Goal: Information Seeking & Learning: Learn about a topic

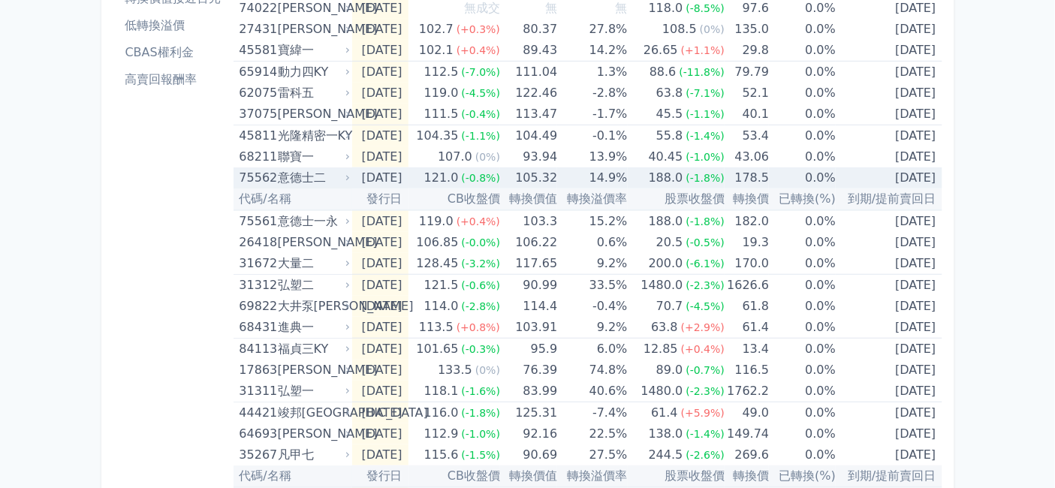
scroll to position [168, 0]
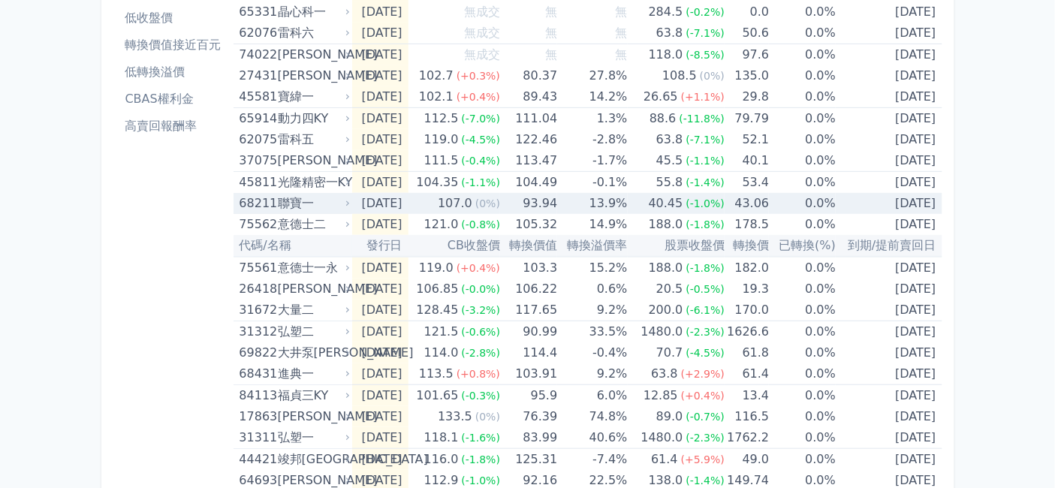
click at [278, 214] on div "聯寶一" at bounding box center [312, 203] width 69 height 21
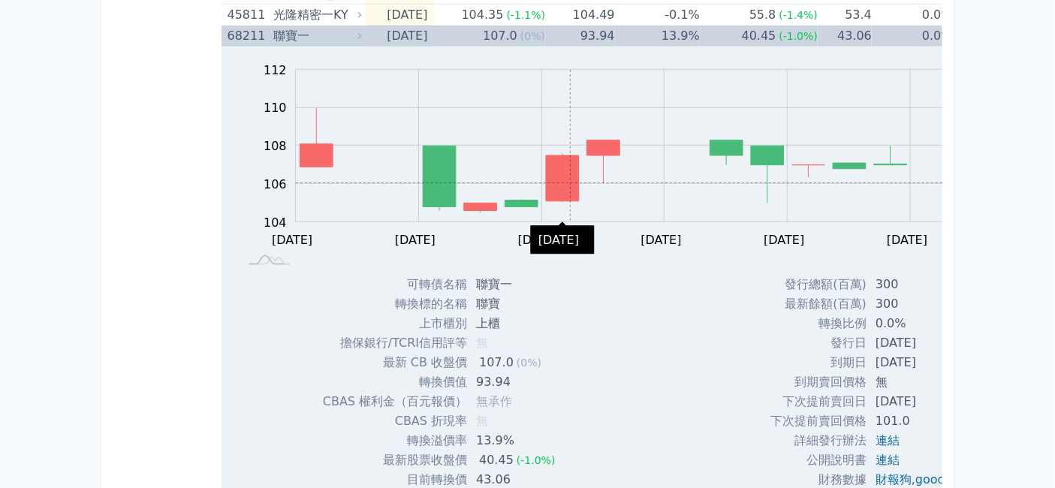
scroll to position [502, 0]
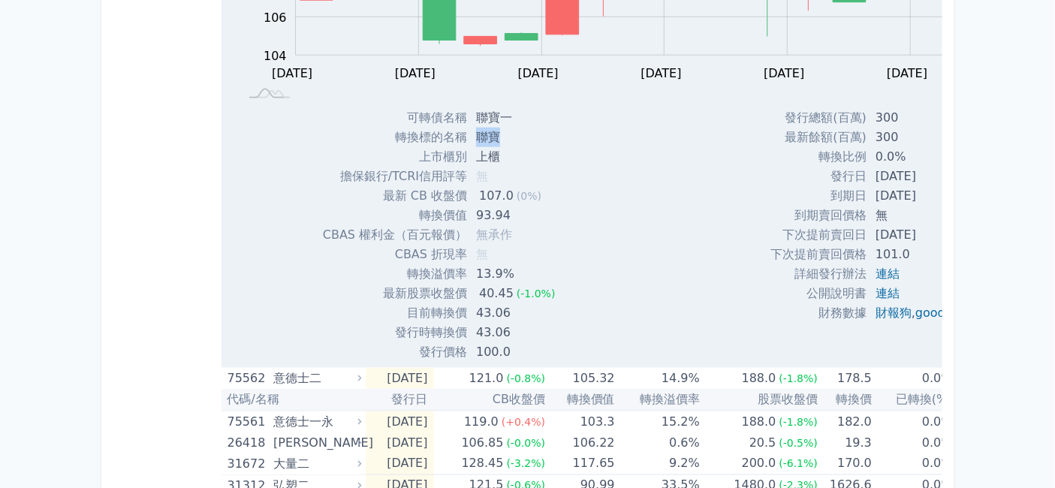
drag, startPoint x: 440, startPoint y: 239, endPoint x: 469, endPoint y: 242, distance: 29.4
click at [469, 147] on td "聯寶" at bounding box center [517, 138] width 100 height 20
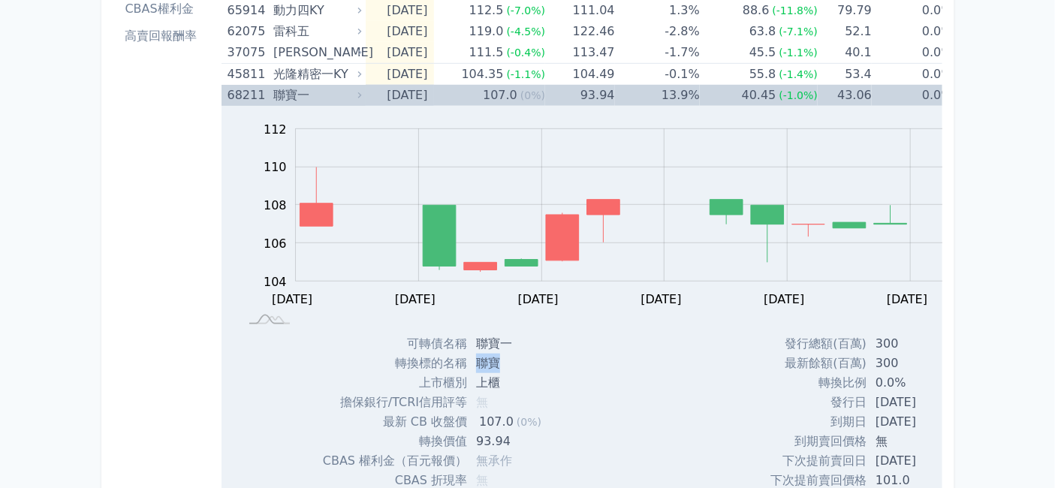
scroll to position [252, 0]
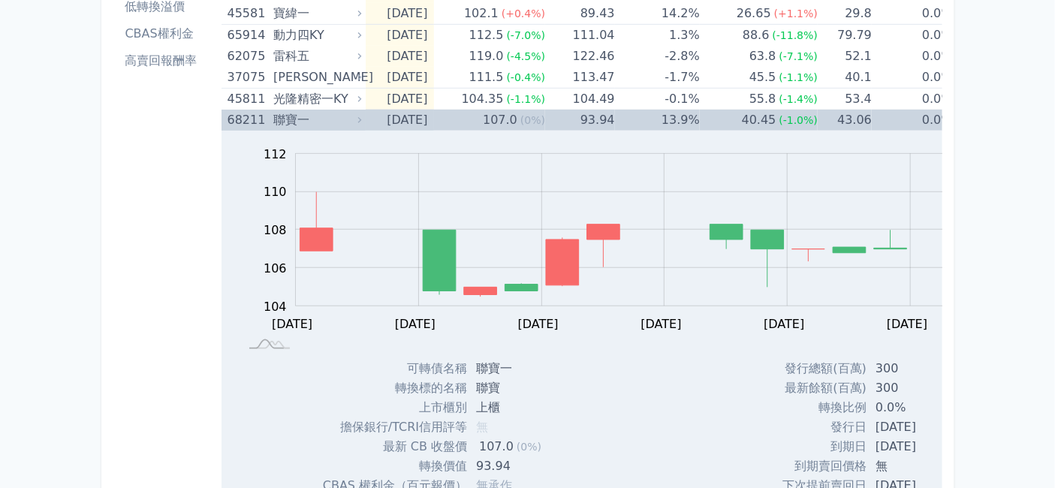
click at [228, 131] on div "68211" at bounding box center [249, 120] width 43 height 21
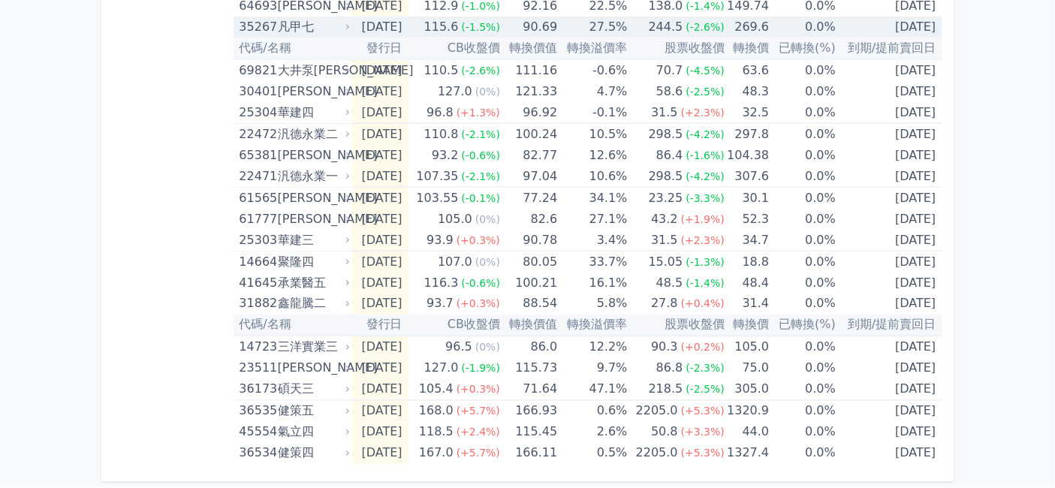
scroll to position [669, 0]
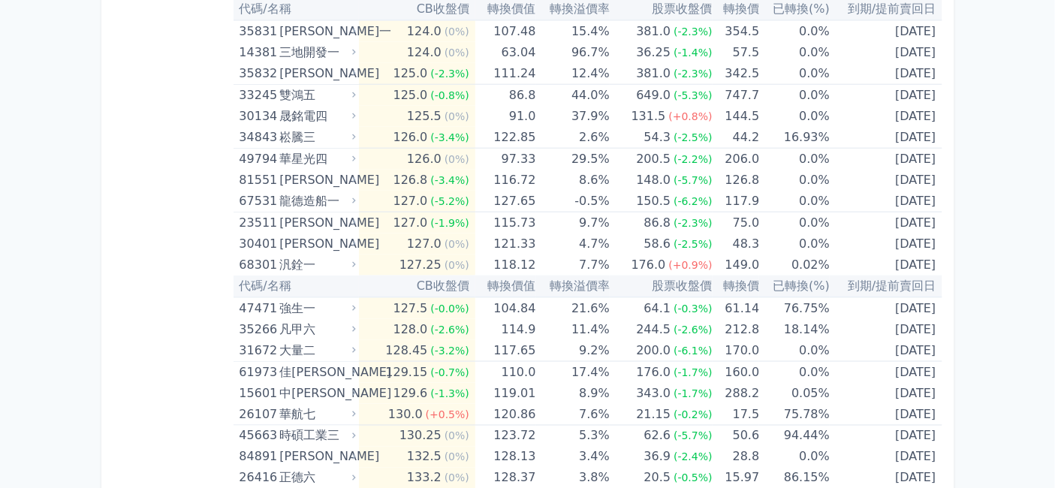
scroll to position [6257, 0]
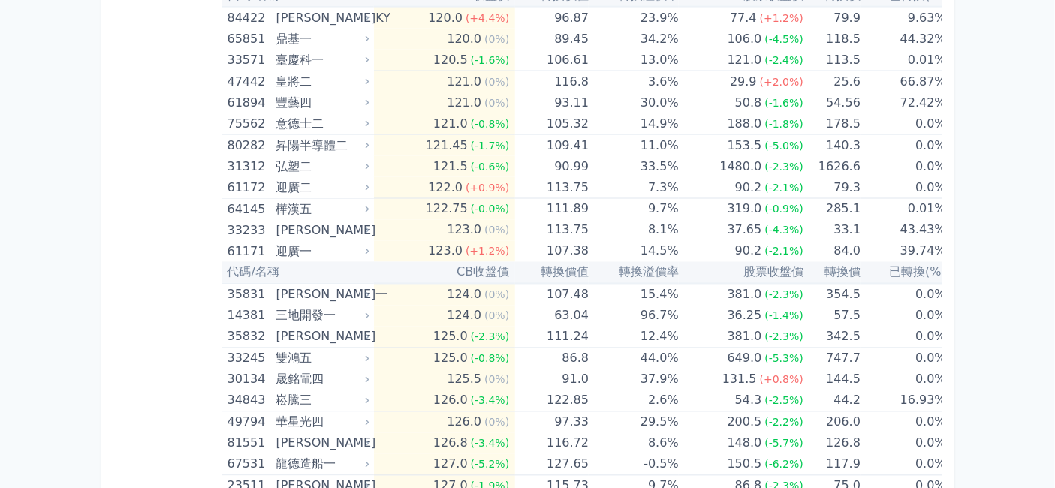
scroll to position [6507, 0]
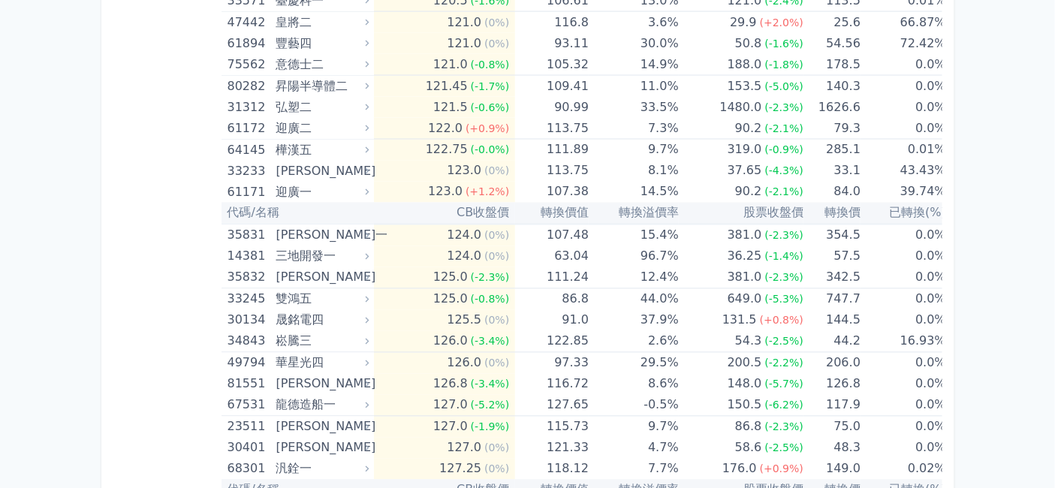
drag, startPoint x: 436, startPoint y: 308, endPoint x: 484, endPoint y: 315, distance: 47.8
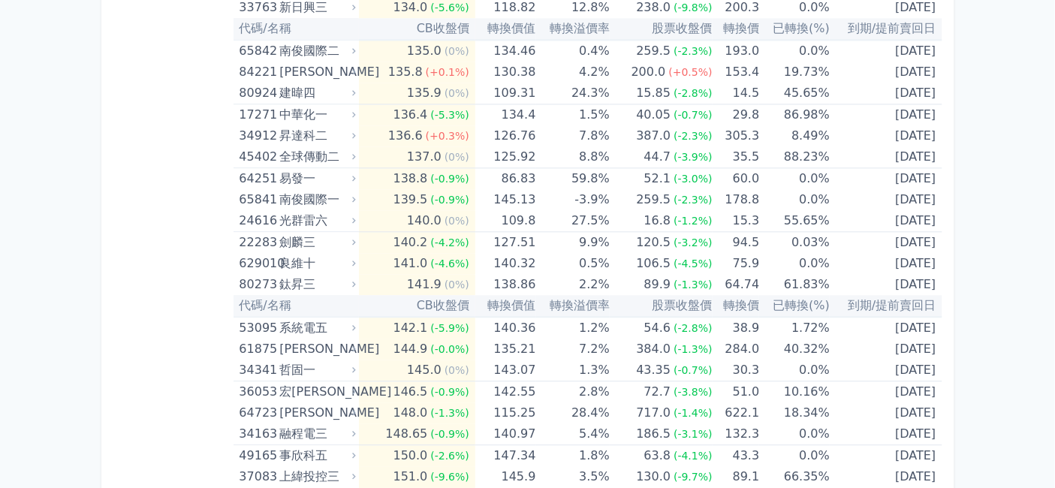
scroll to position [6842, 0]
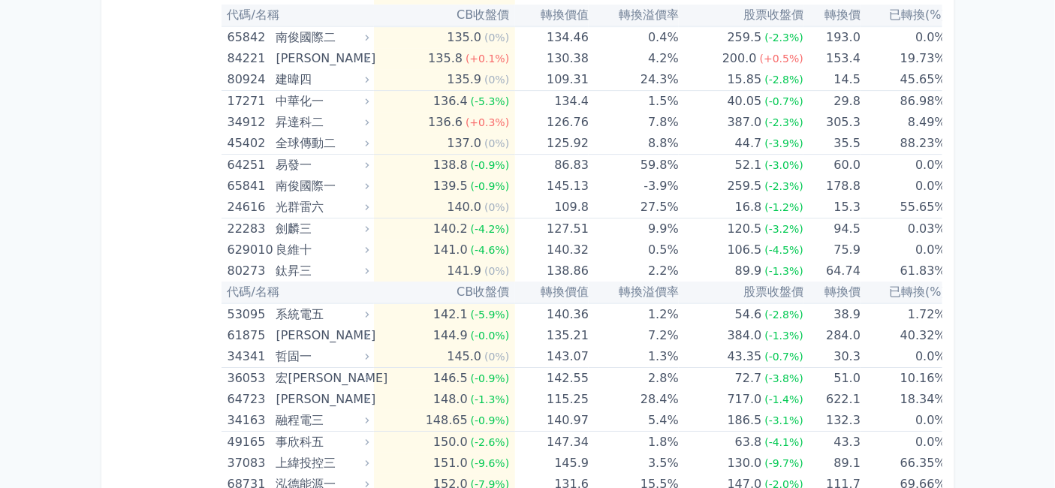
scroll to position [7258, 0]
drag, startPoint x: 442, startPoint y: 194, endPoint x: 461, endPoint y: 197, distance: 19.7
